Goal: Task Accomplishment & Management: Manage account settings

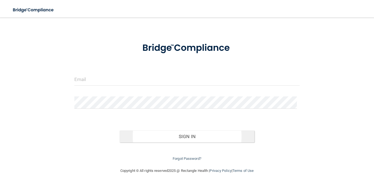
scroll to position [22, 0]
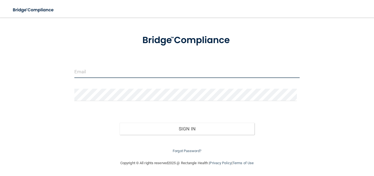
click at [89, 76] on input "email" at bounding box center [186, 72] width 225 height 12
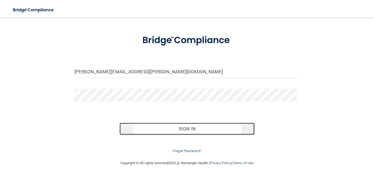
click at [195, 131] on button "Sign In" at bounding box center [186, 129] width 135 height 12
click at [206, 131] on button "Sign In" at bounding box center [186, 129] width 135 height 12
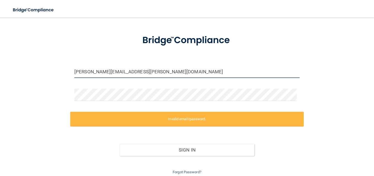
click at [144, 71] on input "[PERSON_NAME][EMAIL_ADDRESS][PERSON_NAME][DOMAIN_NAME]" at bounding box center [186, 72] width 225 height 12
click at [83, 72] on input "[PERSON_NAME][EMAIL_ADDRESS][PERSON_NAME][DOMAIN_NAME]" at bounding box center [186, 72] width 225 height 12
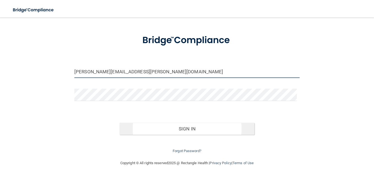
type input "kim.davis-unruh@tailwindkids.com"
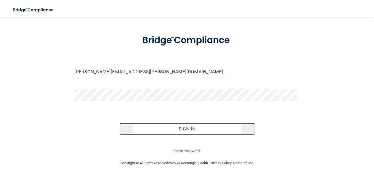
click at [187, 127] on button "Sign In" at bounding box center [186, 129] width 135 height 12
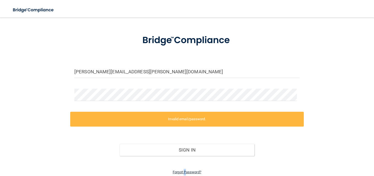
click at [183, 171] on link "Forgot Password?" at bounding box center [186, 172] width 29 height 4
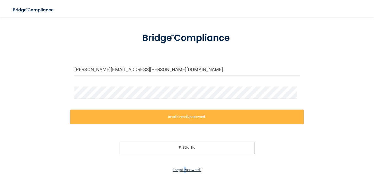
scroll to position [9, 0]
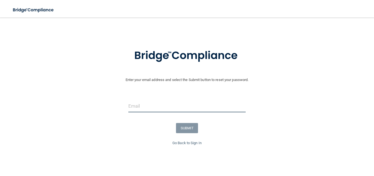
click at [155, 105] on input "email" at bounding box center [186, 106] width 117 height 12
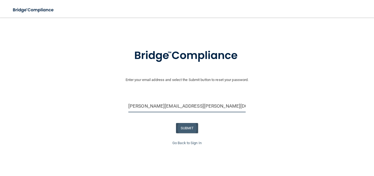
type input "kimberly.davis-unruh@tailwindkids.com"
click at [182, 127] on button "SUBMIT" at bounding box center [187, 128] width 22 height 10
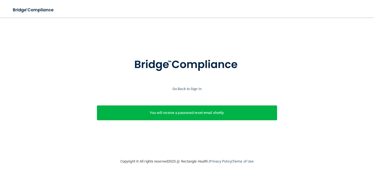
scroll to position [0, 0]
click at [194, 88] on link "Go Back to Sign In" at bounding box center [186, 89] width 29 height 4
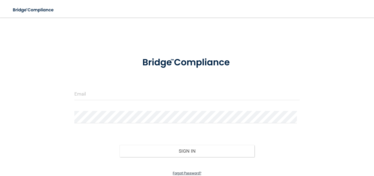
click at [183, 172] on link "Forgot Password?" at bounding box center [186, 173] width 29 height 4
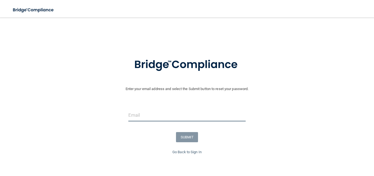
click at [138, 115] on input "email" at bounding box center [186, 115] width 117 height 12
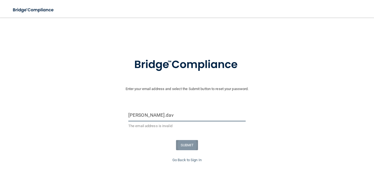
type input "kim.davis-unruh@tailwindkids.com"
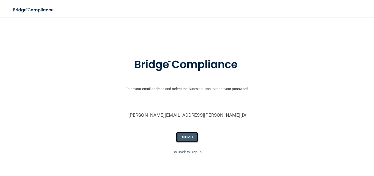
click at [187, 137] on button "SUBMIT" at bounding box center [187, 137] width 22 height 10
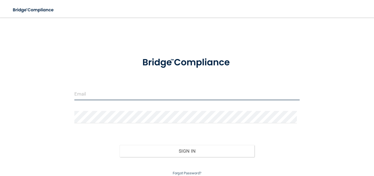
click at [113, 95] on input "email" at bounding box center [186, 94] width 225 height 12
click at [129, 98] on input "email" at bounding box center [186, 94] width 225 height 12
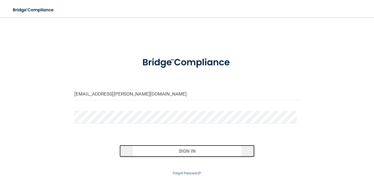
click at [186, 145] on button "Sign In" at bounding box center [186, 151] width 135 height 12
click at [179, 153] on button "Sign In" at bounding box center [186, 151] width 135 height 12
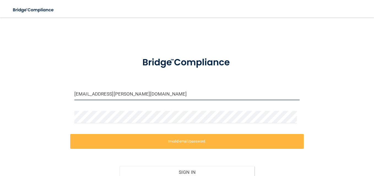
click at [166, 95] on input "[EMAIL_ADDRESS][PERSON_NAME][DOMAIN_NAME]" at bounding box center [186, 94] width 225 height 12
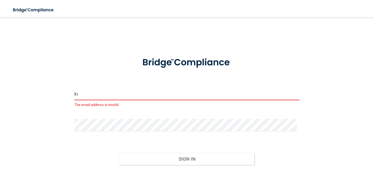
type input "k"
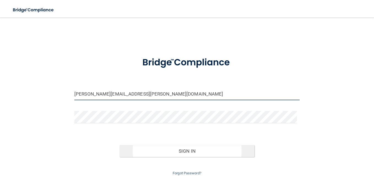
type input "[PERSON_NAME][EMAIL_ADDRESS][PERSON_NAME][DOMAIN_NAME]"
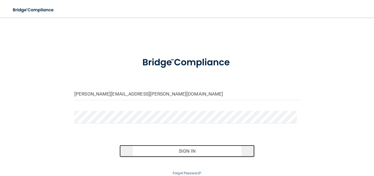
click at [169, 147] on button "Sign In" at bounding box center [186, 151] width 135 height 12
click at [198, 150] on button "Sign In" at bounding box center [186, 151] width 135 height 12
click at [169, 148] on button "Sign In" at bounding box center [186, 151] width 135 height 12
